Goal: Transaction & Acquisition: Purchase product/service

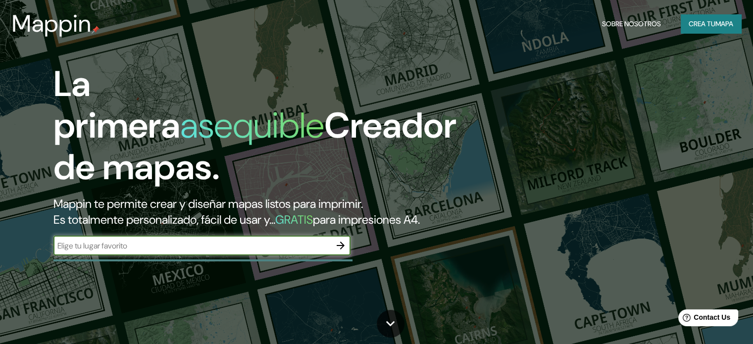
click at [148, 251] on input "text" at bounding box center [191, 245] width 277 height 11
type input "santa [PERSON_NAME]"
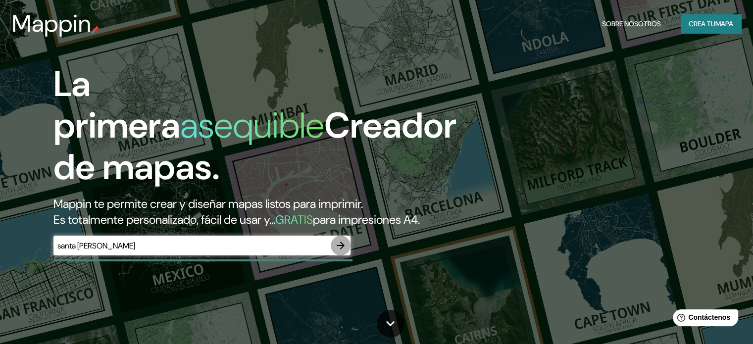
click at [350, 255] on button "button" at bounding box center [341, 246] width 20 height 20
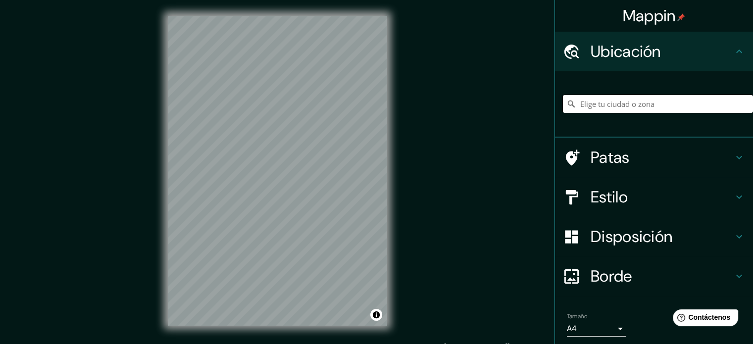
click at [622, 106] on input "Elige tu ciudad o zona" at bounding box center [658, 104] width 190 height 18
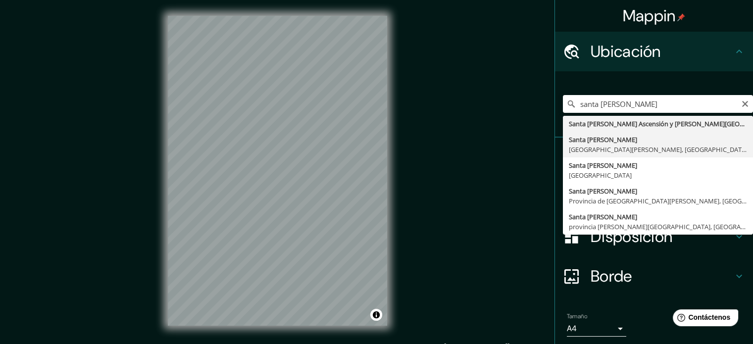
type input "Santa [PERSON_NAME], [GEOGRAPHIC_DATA][PERSON_NAME], [GEOGRAPHIC_DATA]"
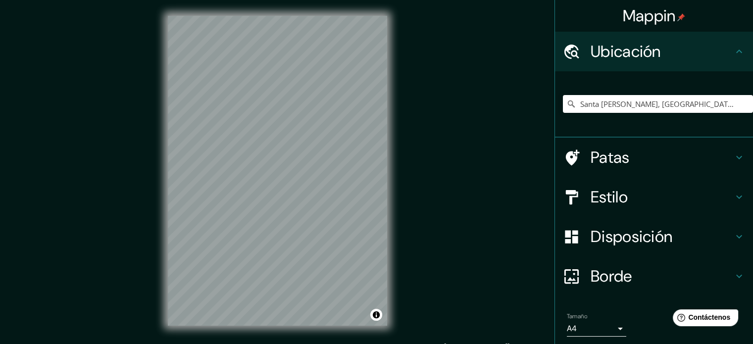
click at [451, 169] on div "Mappin Ubicación [GEOGRAPHIC_DATA][PERSON_NAME], [GEOGRAPHIC_DATA][PERSON_NAME]…" at bounding box center [376, 178] width 753 height 357
click at [154, 158] on div "© Mapbox © OpenStreetMap Improve this map" at bounding box center [277, 170] width 251 height 341
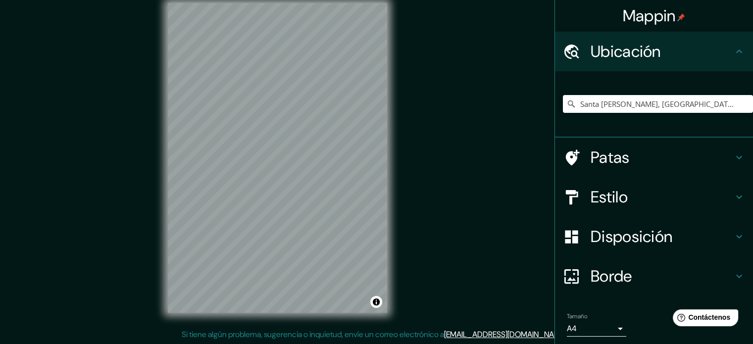
click at [390, 87] on div "© Mapbox © OpenStreetMap Improve this map" at bounding box center [277, 157] width 251 height 341
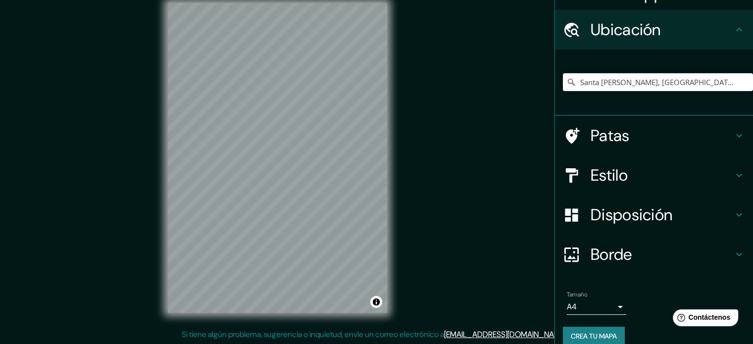
scroll to position [34, 0]
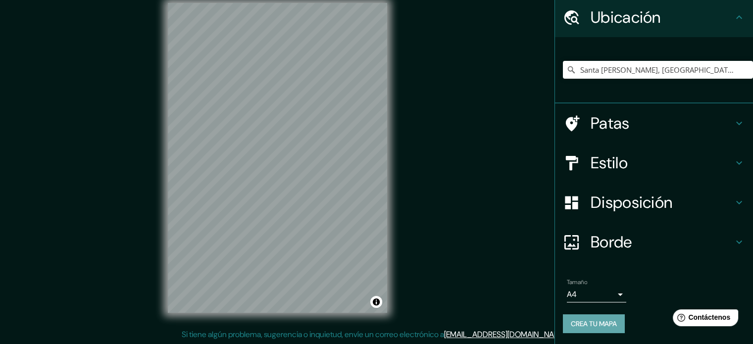
click at [580, 319] on font "Crea tu mapa" at bounding box center [594, 323] width 46 height 9
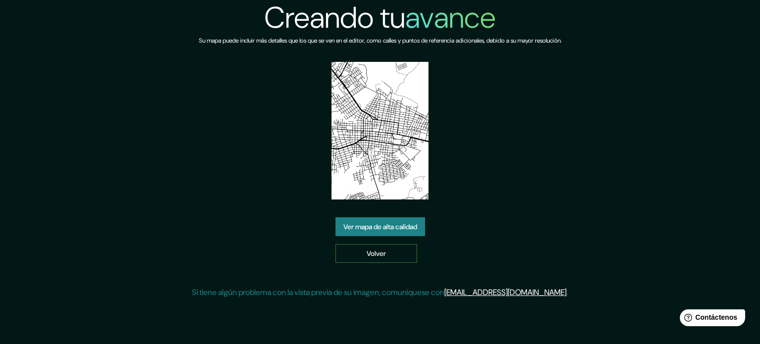
click at [372, 250] on font "Volver" at bounding box center [376, 253] width 19 height 9
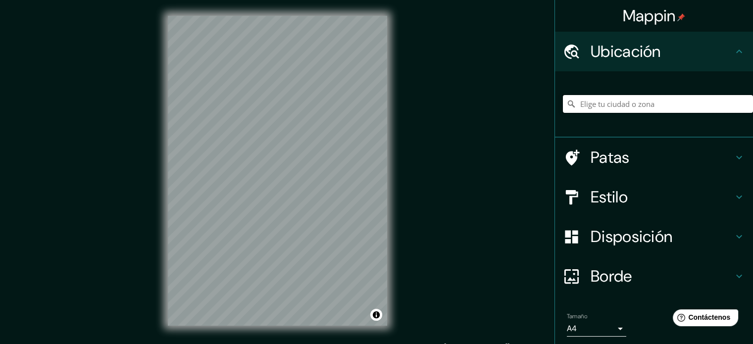
click at [587, 102] on input "Elige tu ciudad o zona" at bounding box center [658, 104] width 190 height 18
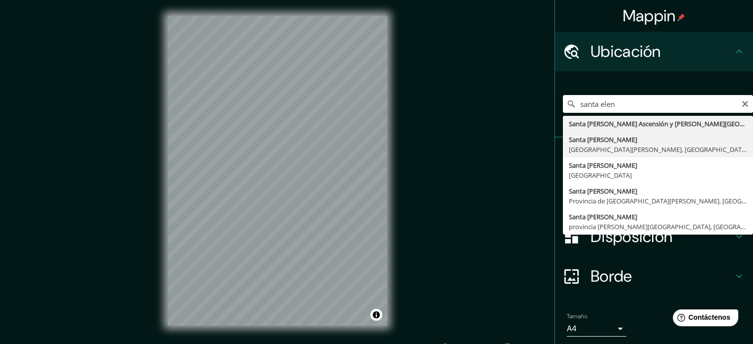
type input "Santa [PERSON_NAME], [GEOGRAPHIC_DATA][PERSON_NAME], [GEOGRAPHIC_DATA]"
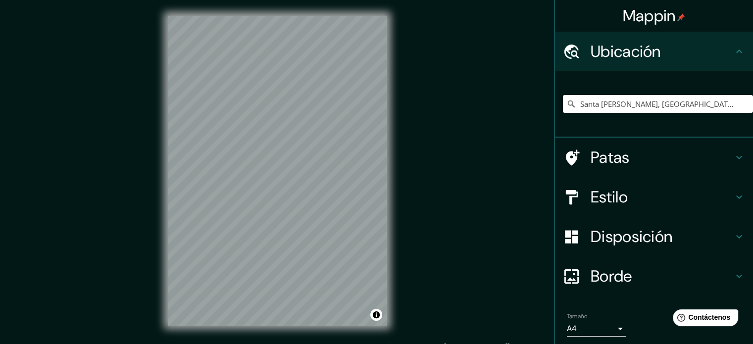
click at [643, 203] on h4 "Estilo" at bounding box center [661, 197] width 143 height 20
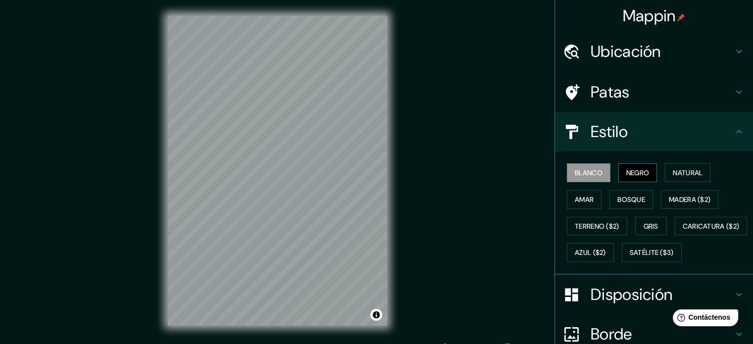
click at [634, 173] on font "Negro" at bounding box center [637, 172] width 23 height 9
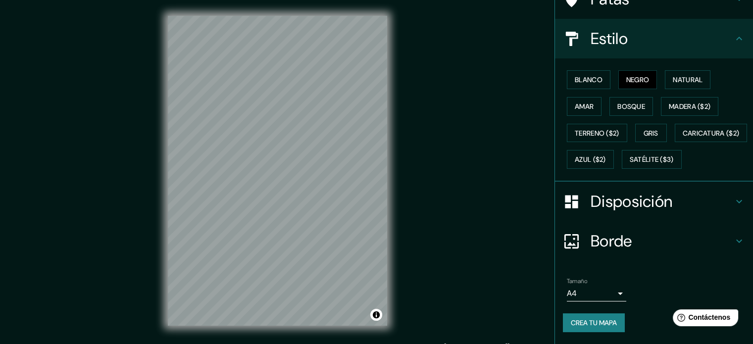
scroll to position [117, 0]
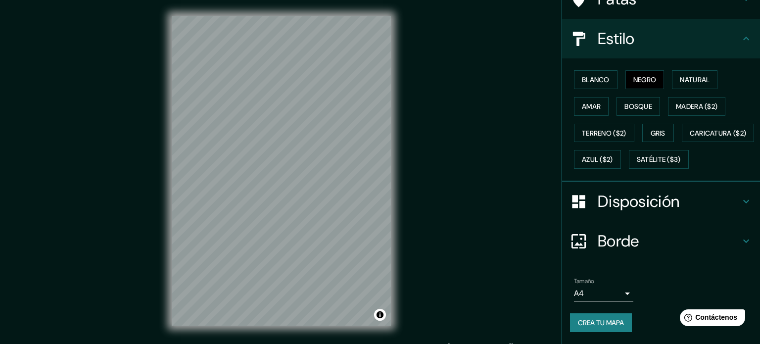
click at [604, 292] on body "Mappin Ubicación Santa Elena, Santa Elena, Ecuador Patas Estilo Blanco Negro Na…" at bounding box center [380, 172] width 760 height 344
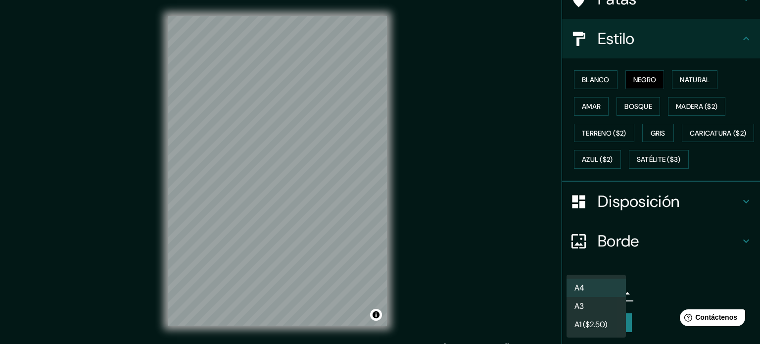
click at [604, 309] on li "A3" at bounding box center [596, 306] width 59 height 18
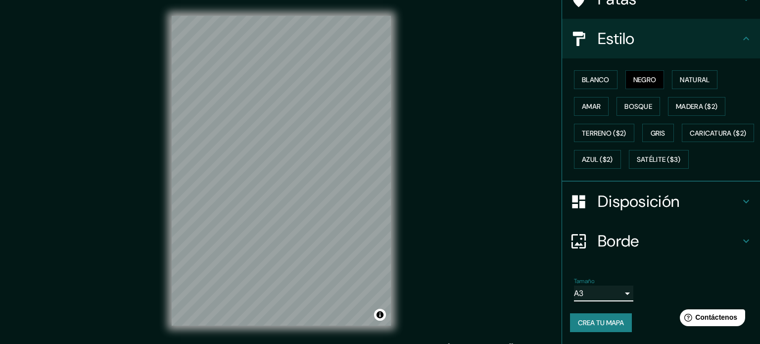
type input "a4"
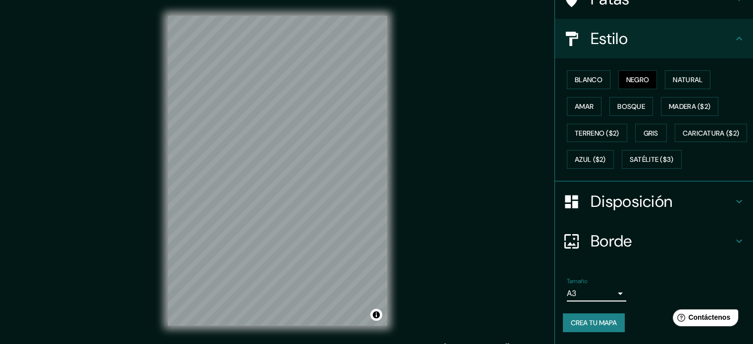
click at [611, 292] on body "Mappin Ubicación Santa Elena, Santa Elena, Ecuador Patas Estilo Blanco Negro Na…" at bounding box center [376, 172] width 753 height 344
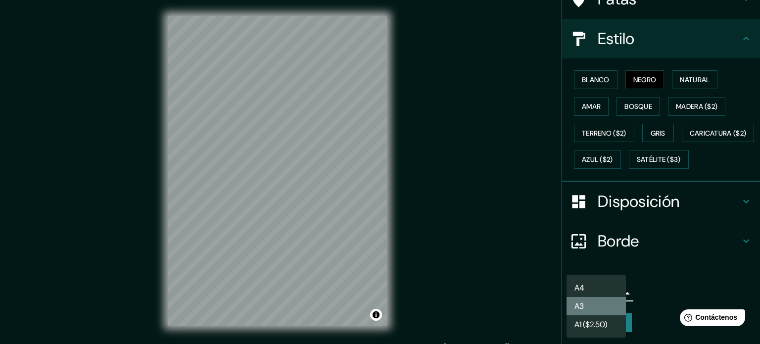
click at [612, 307] on li "A3" at bounding box center [596, 306] width 59 height 18
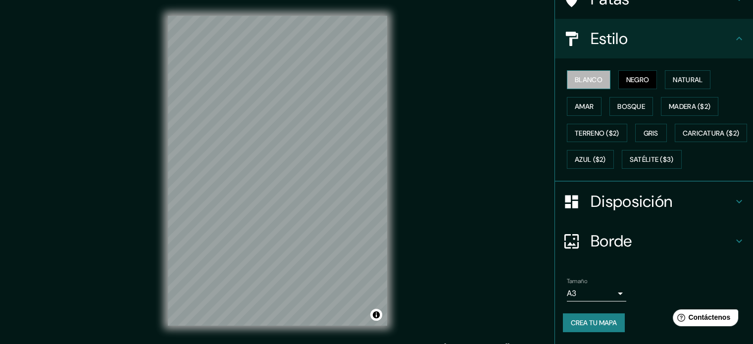
click at [574, 75] on font "Blanco" at bounding box center [588, 79] width 28 height 9
click at [687, 75] on font "Natural" at bounding box center [687, 79] width 30 height 9
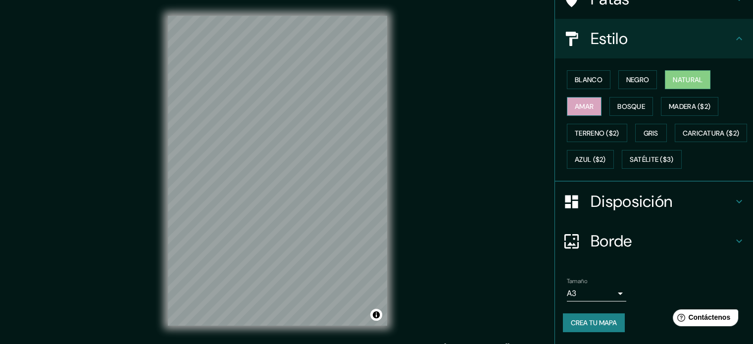
click at [574, 102] on font "Amar" at bounding box center [583, 106] width 19 height 9
click at [618, 70] on button "Negro" at bounding box center [637, 79] width 39 height 19
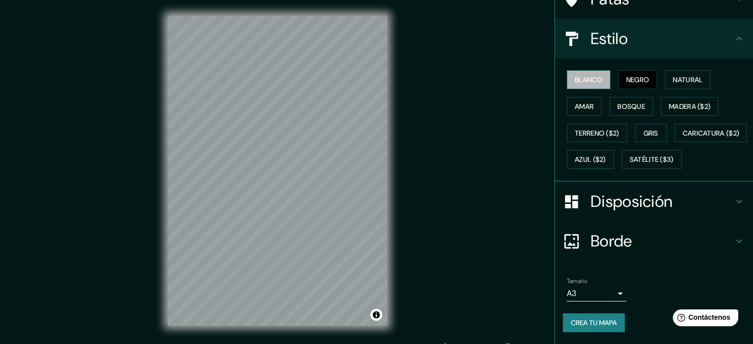
click at [585, 75] on font "Blanco" at bounding box center [588, 79] width 28 height 9
click at [678, 73] on font "Natural" at bounding box center [687, 79] width 30 height 13
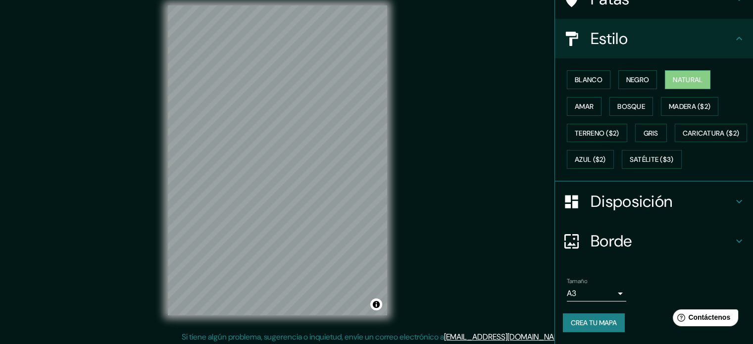
scroll to position [13, 0]
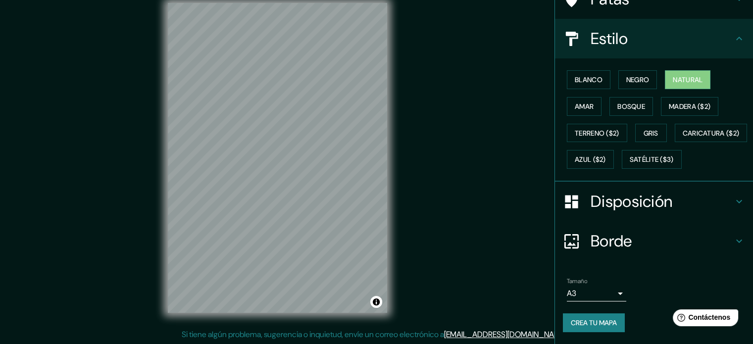
click at [636, 234] on h4 "Borde" at bounding box center [661, 241] width 143 height 20
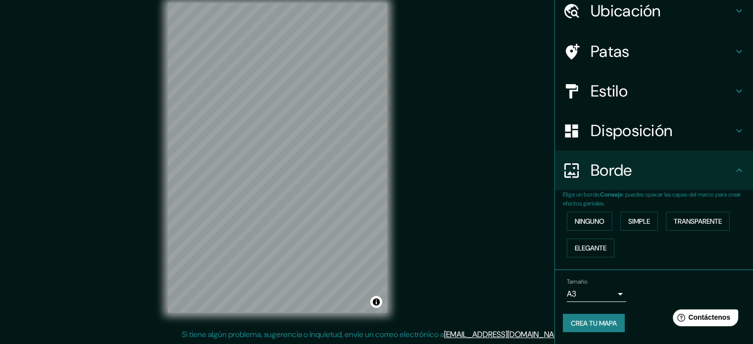
scroll to position [40, 0]
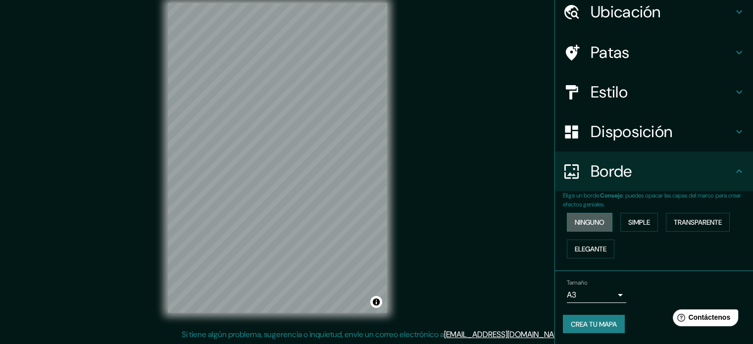
click at [577, 225] on font "Ninguno" at bounding box center [589, 222] width 30 height 9
click at [609, 225] on div "Ninguno Simple Transparente Elegante" at bounding box center [658, 235] width 190 height 53
click at [636, 219] on font "Simple" at bounding box center [639, 222] width 22 height 9
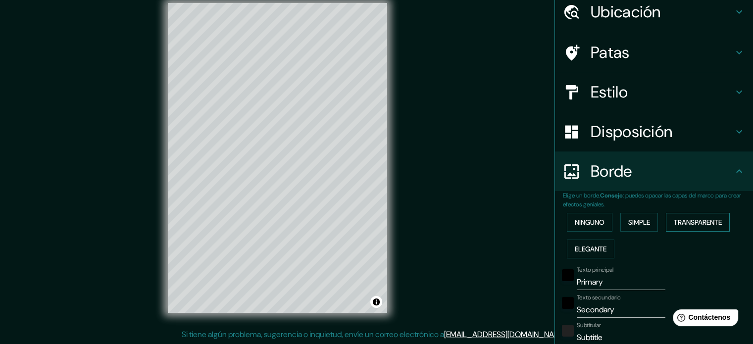
click at [718, 221] on font "Transparente" at bounding box center [697, 222] width 48 height 9
click at [605, 250] on button "Elegante" at bounding box center [591, 248] width 48 height 19
click at [578, 218] on font "Ninguno" at bounding box center [589, 222] width 30 height 9
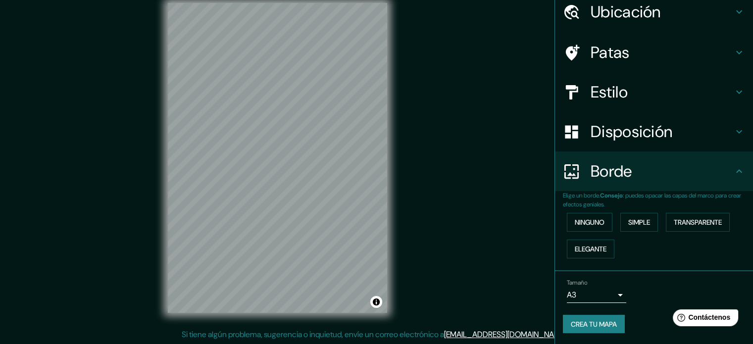
click at [664, 126] on font "Disposición" at bounding box center [631, 131] width 82 height 21
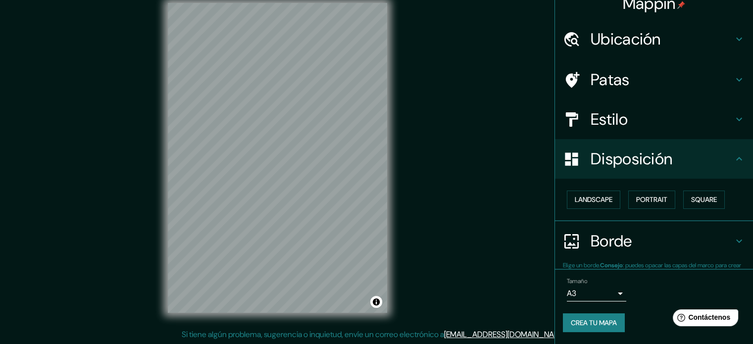
scroll to position [12, 0]
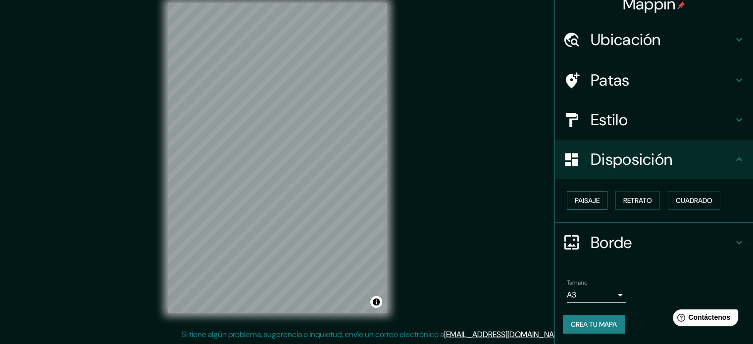
click at [581, 203] on font "Paisaje" at bounding box center [586, 200] width 25 height 9
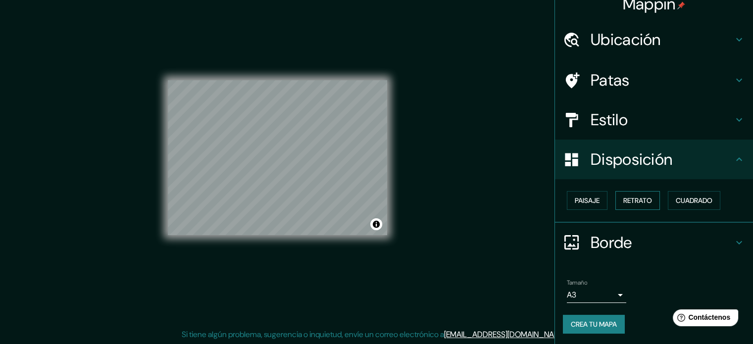
click at [615, 199] on button "Retrato" at bounding box center [637, 200] width 45 height 19
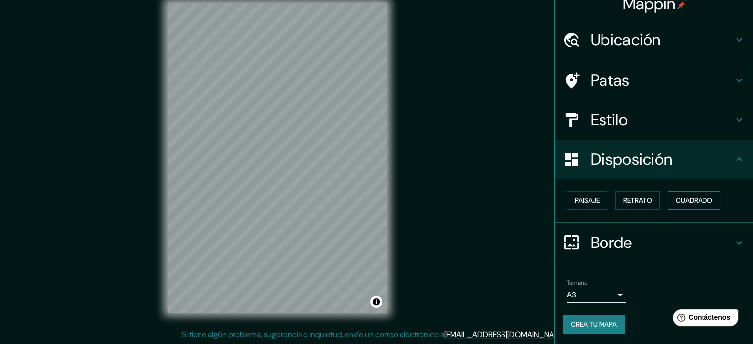
click at [682, 204] on font "Cuadrado" at bounding box center [693, 200] width 37 height 13
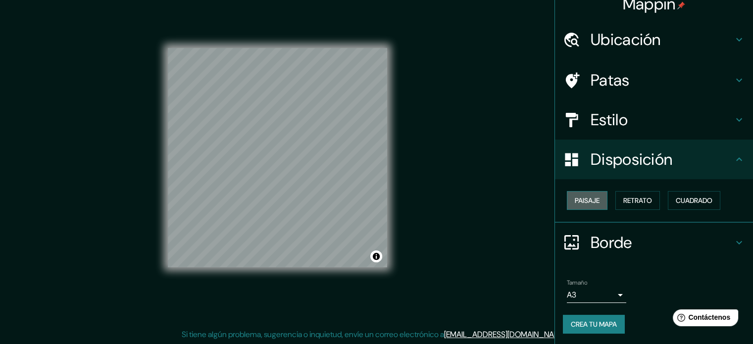
click at [586, 199] on font "Paisaje" at bounding box center [586, 200] width 25 height 9
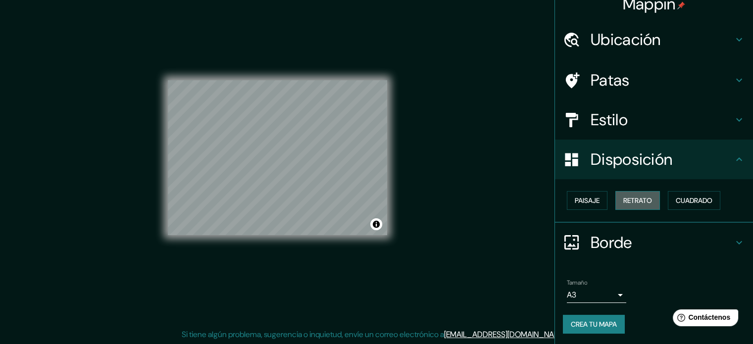
click at [615, 199] on button "Retrato" at bounding box center [637, 200] width 45 height 19
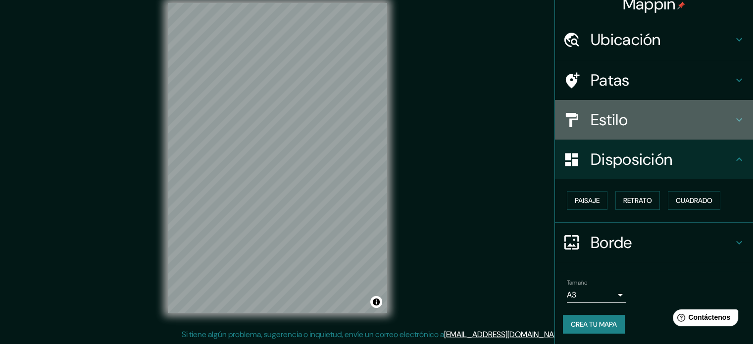
click at [633, 116] on h4 "Estilo" at bounding box center [661, 120] width 143 height 20
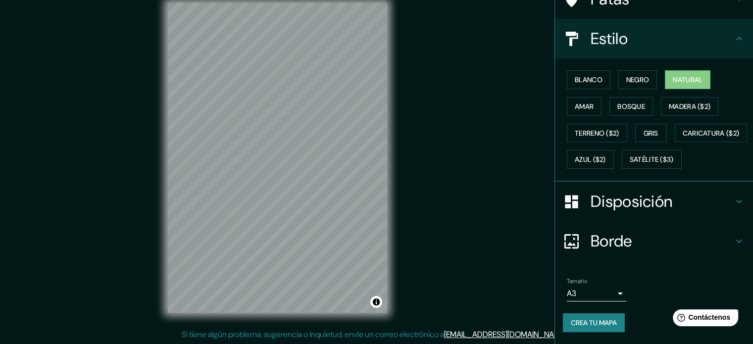
scroll to position [117, 0]
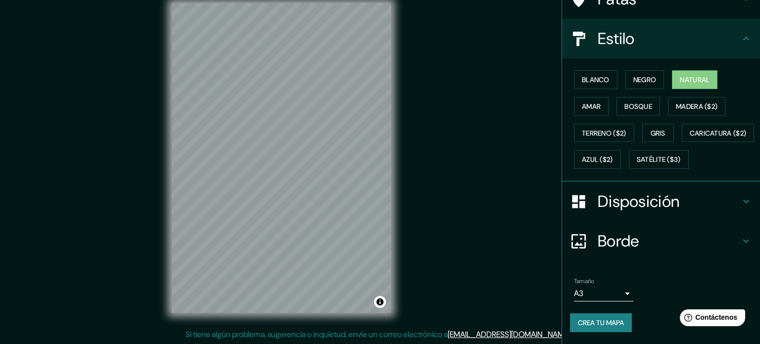
click at [578, 292] on body "Mappin Ubicación Santa Elena, Santa Elena, Ecuador Patas Estilo Blanco Negro Na…" at bounding box center [380, 159] width 760 height 344
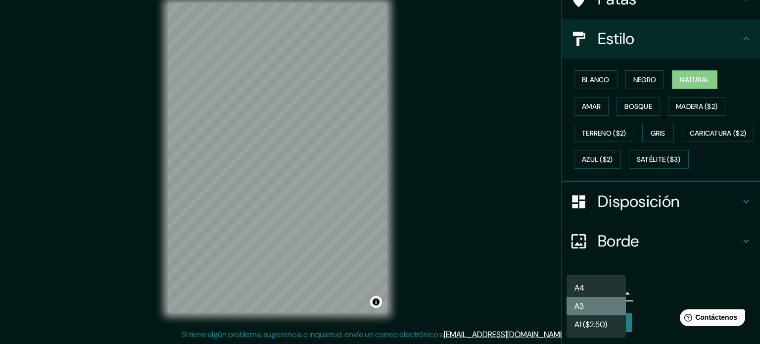
click at [609, 299] on li "A3" at bounding box center [596, 306] width 59 height 18
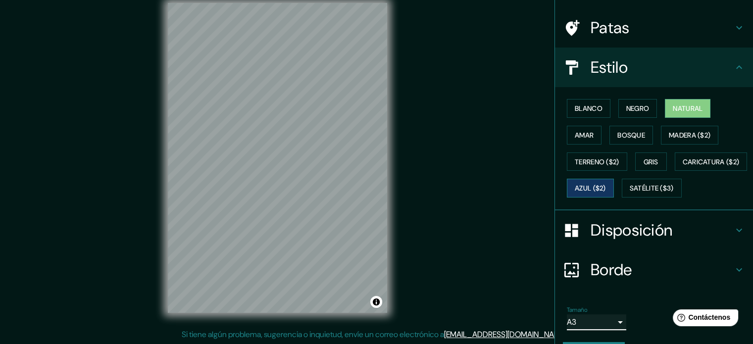
scroll to position [0, 0]
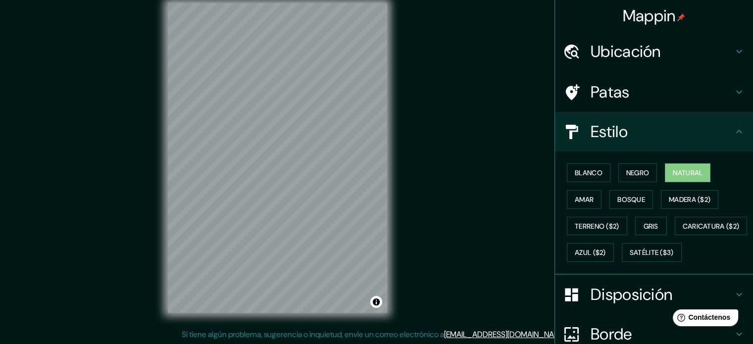
click at [612, 56] on font "Ubicación" at bounding box center [625, 51] width 70 height 21
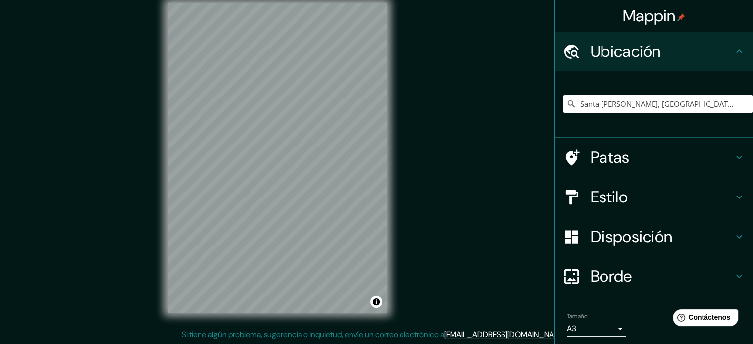
click at [650, 167] on h4 "Patas" at bounding box center [661, 157] width 143 height 20
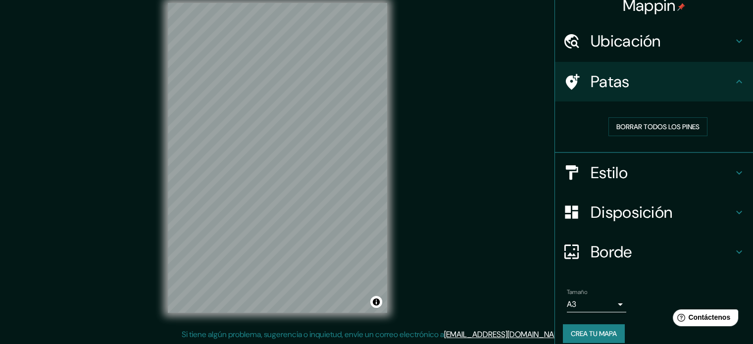
scroll to position [20, 0]
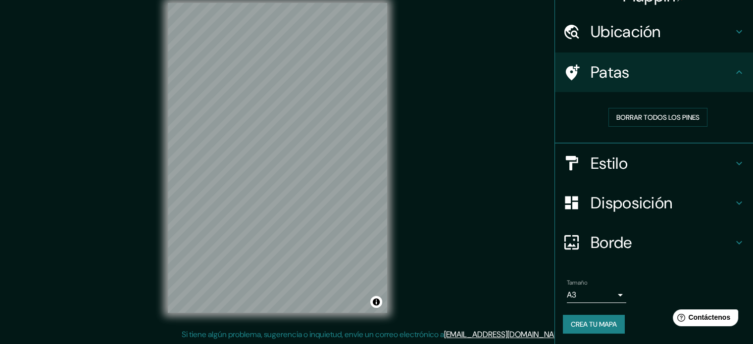
click at [604, 324] on font "Crea tu mapa" at bounding box center [594, 324] width 46 height 9
click at [596, 323] on font "Crea tu mapa" at bounding box center [594, 324] width 46 height 9
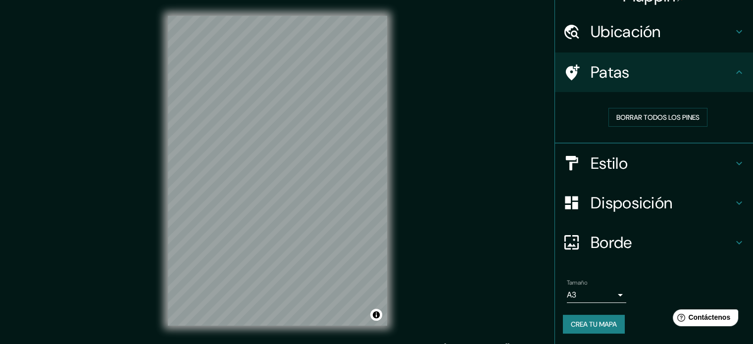
click at [591, 318] on font "Crea tu mapa" at bounding box center [594, 324] width 46 height 13
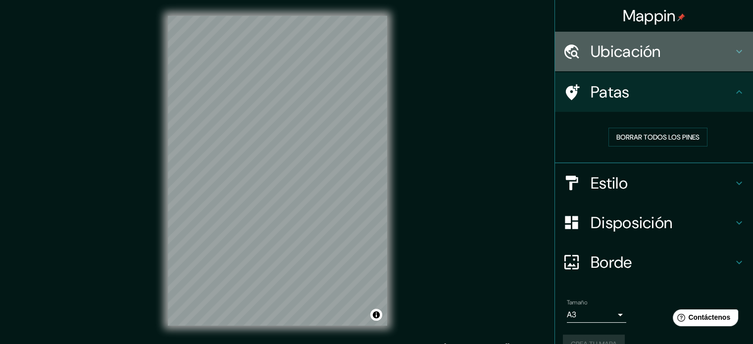
click at [649, 57] on font "Ubicación" at bounding box center [625, 51] width 70 height 21
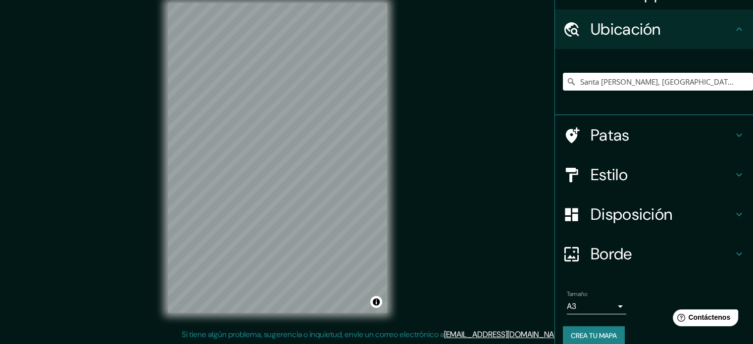
scroll to position [34, 0]
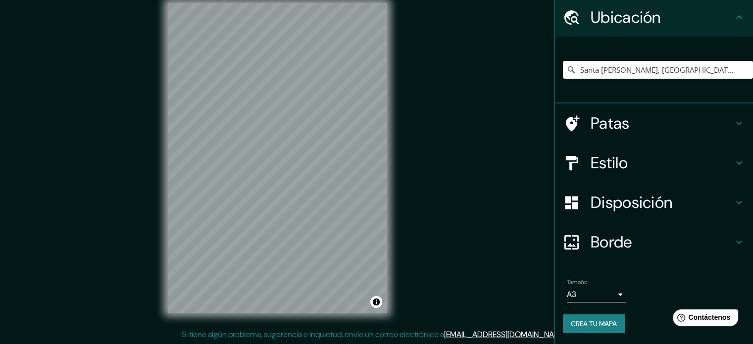
click at [571, 320] on font "Crea tu mapa" at bounding box center [594, 323] width 46 height 9
